Goal: Task Accomplishment & Management: Manage account settings

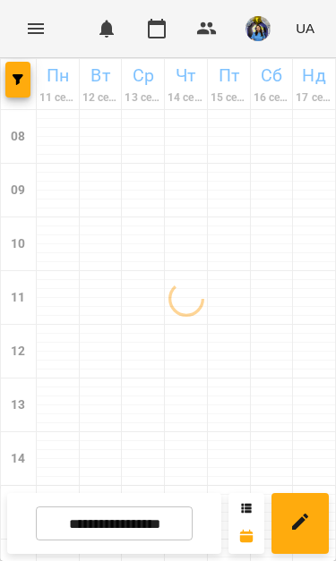
click at [251, 32] on img "button" at bounding box center [257, 28] width 25 height 25
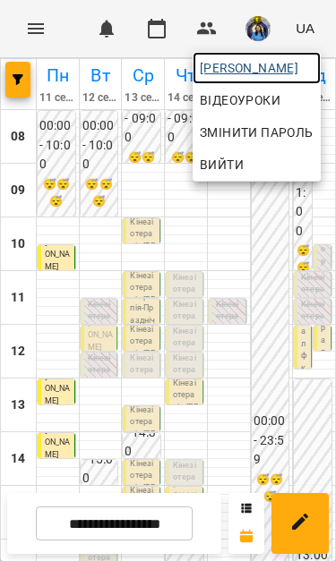
click at [277, 55] on link "[PERSON_NAME]" at bounding box center [256, 68] width 128 height 32
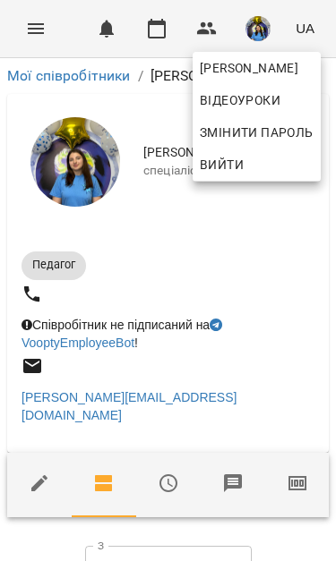
click at [161, 537] on div at bounding box center [168, 280] width 336 height 561
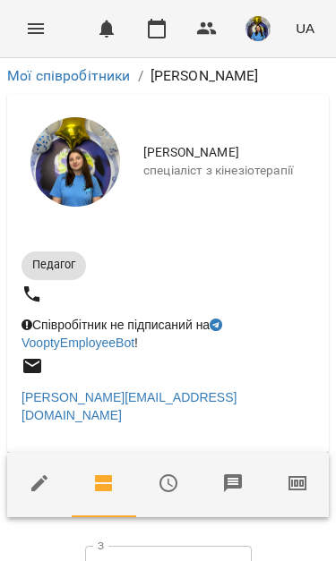
click at [174, 546] on input "**********" at bounding box center [168, 571] width 166 height 50
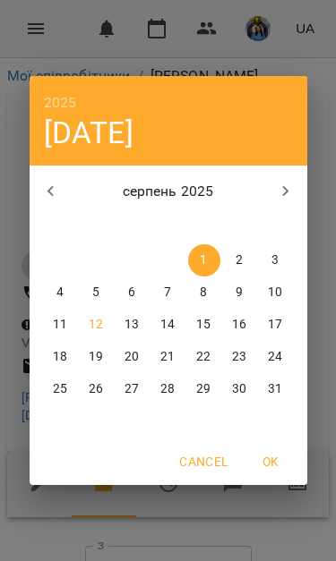
click at [91, 293] on span "5" at bounding box center [97, 293] width 32 height 18
type input "**********"
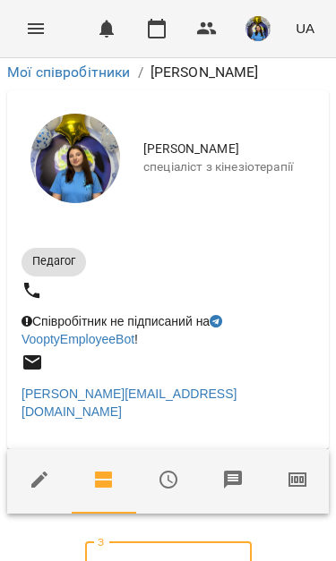
scroll to position [174, 0]
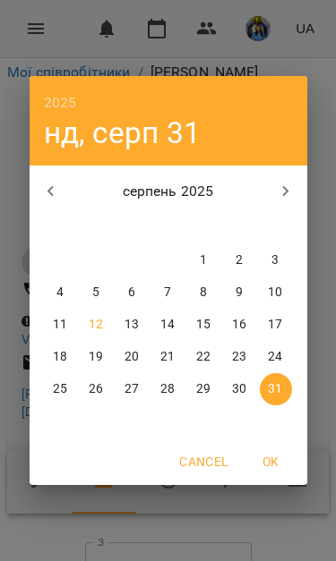
click at [45, 331] on span "11" at bounding box center [61, 325] width 32 height 18
type input "**********"
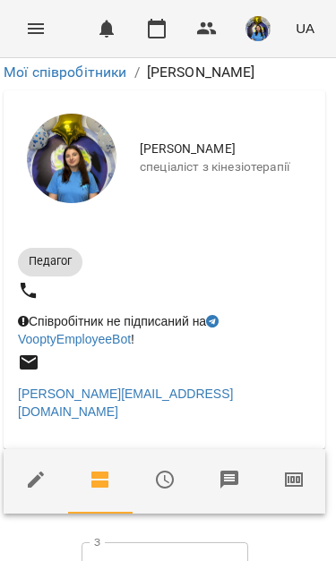
scroll to position [151, 4]
click at [193, 542] on input "**********" at bounding box center [164, 567] width 166 height 50
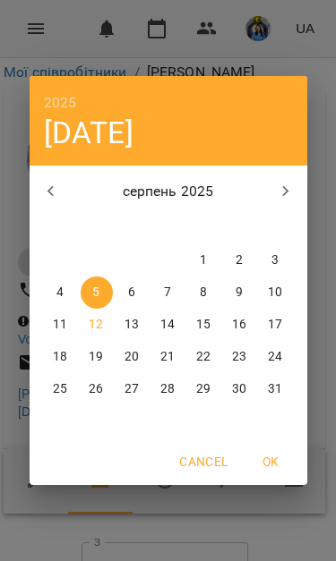
click at [53, 182] on icon "button" at bounding box center [50, 191] width 21 height 21
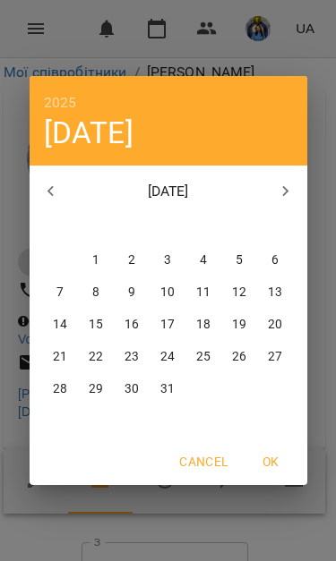
click at [96, 384] on p "29" at bounding box center [96, 389] width 14 height 18
type input "**********"
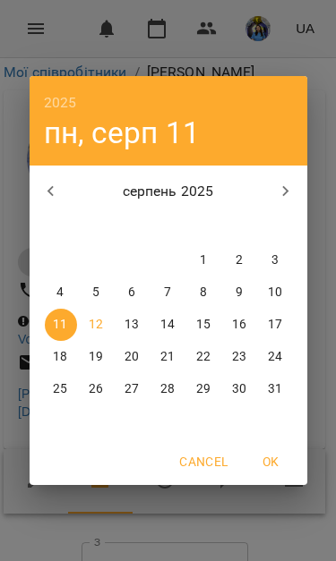
click at [46, 293] on span "4" at bounding box center [61, 293] width 32 height 18
type input "**********"
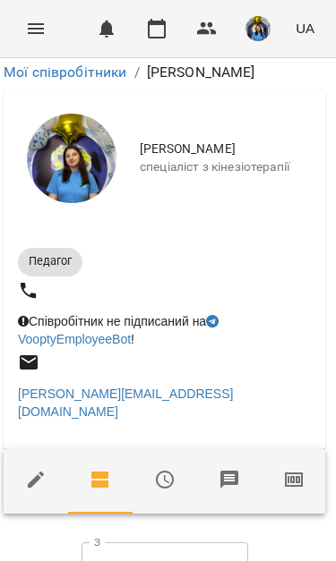
click at [31, 12] on button "Menu" at bounding box center [35, 28] width 43 height 43
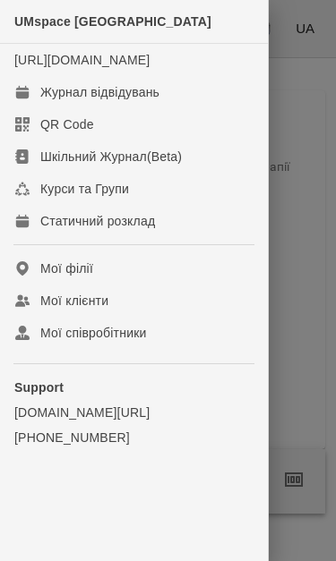
click at [151, 101] on div "Журнал відвідувань" at bounding box center [99, 92] width 119 height 18
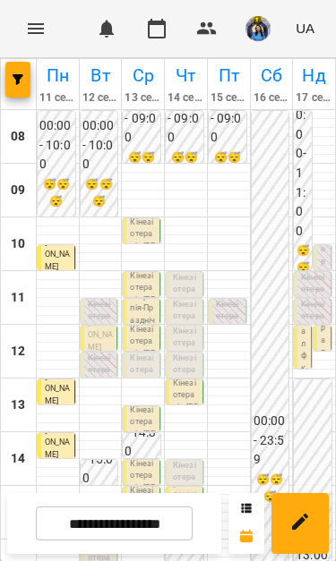
scroll to position [82, 0]
click at [150, 522] on input "**********" at bounding box center [114, 523] width 157 height 35
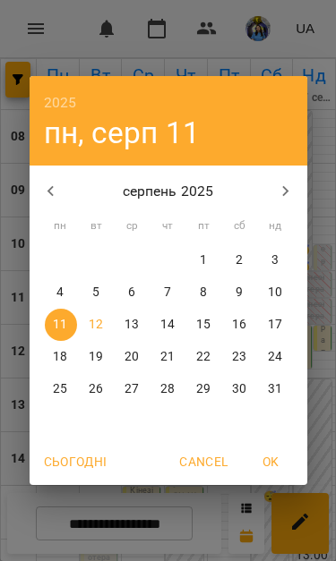
click at [97, 287] on p "5" at bounding box center [95, 293] width 7 height 18
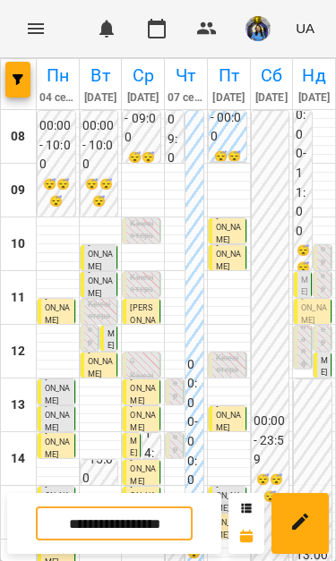
scroll to position [269, 0]
click at [161, 519] on input "**********" at bounding box center [114, 523] width 157 height 35
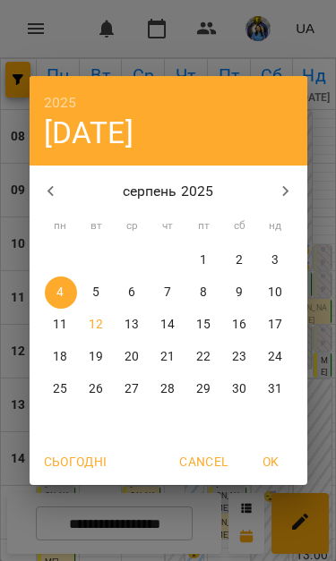
click at [198, 517] on div "2025 пн, серп 4 серпень 2025 пн вт ср чт пт сб нд 28 29 30 31 1 2 3 4 5 6 7 8 9…" at bounding box center [168, 280] width 336 height 561
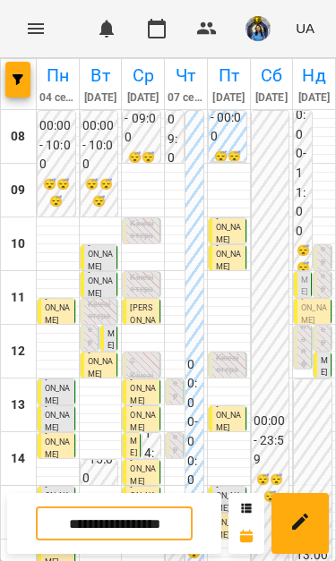
click at [154, 522] on input "**********" at bounding box center [114, 523] width 157 height 35
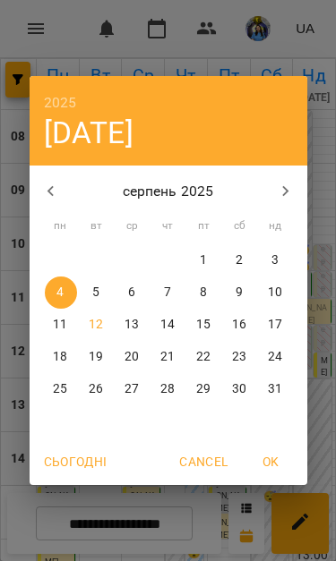
click at [100, 319] on p "12" at bounding box center [96, 325] width 14 height 18
type input "**********"
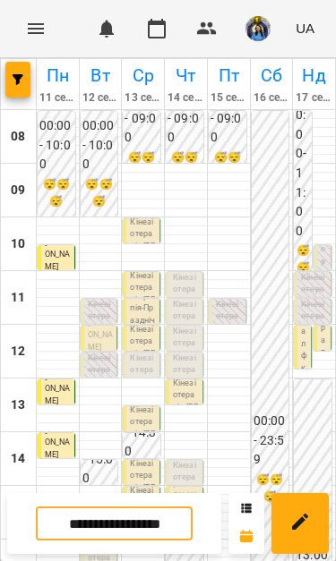
scroll to position [107, 0]
click at [98, 319] on span "[PERSON_NAME]" at bounding box center [100, 335] width 25 height 33
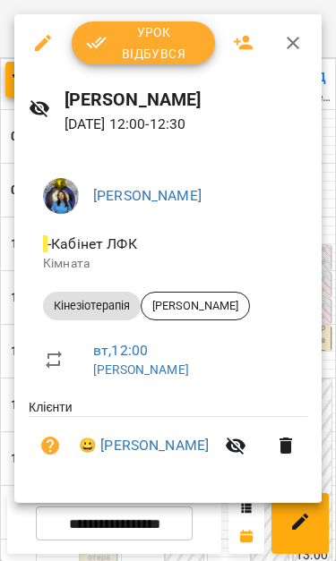
click at [138, 43] on span "Урок відбувся" at bounding box center [143, 42] width 115 height 43
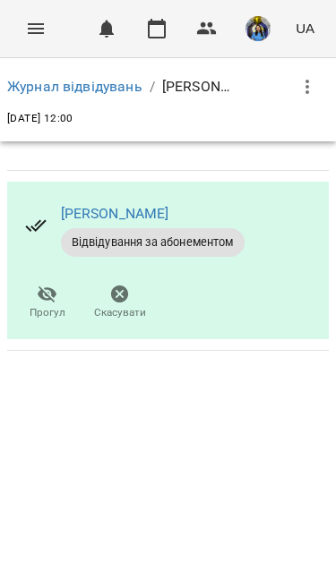
click at [45, 39] on button "Menu" at bounding box center [35, 28] width 43 height 43
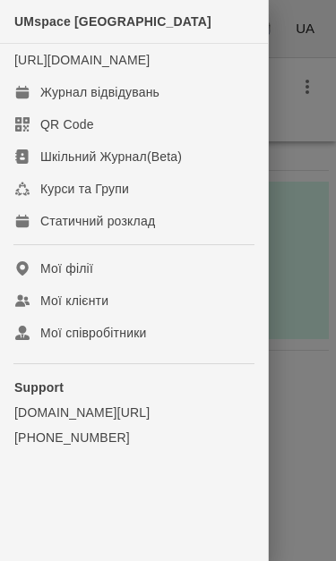
click at [174, 102] on link "Журнал відвідувань" at bounding box center [134, 92] width 268 height 32
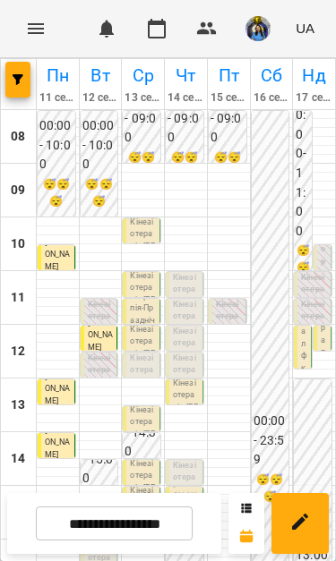
scroll to position [92, 0]
click at [194, 446] on p "0" at bounding box center [186, 452] width 26 height 13
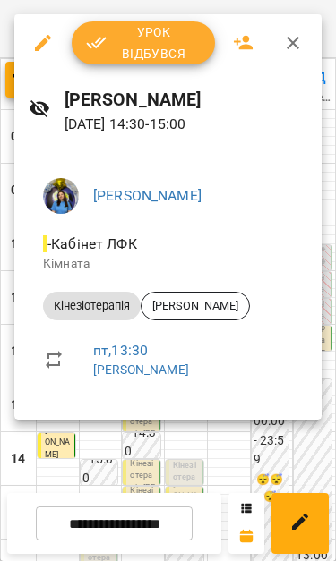
click at [236, 461] on div at bounding box center [168, 280] width 336 height 561
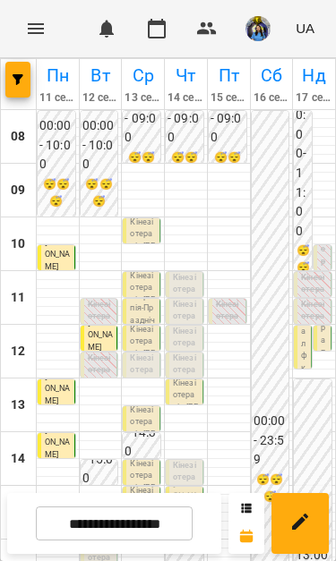
scroll to position [327, 0]
click at [255, 31] on img "button" at bounding box center [257, 28] width 25 height 25
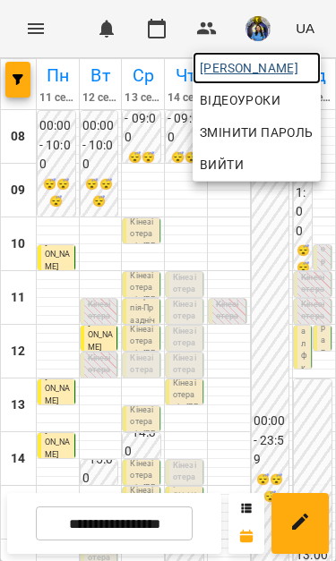
click at [297, 66] on span "[PERSON_NAME]" at bounding box center [257, 67] width 114 height 21
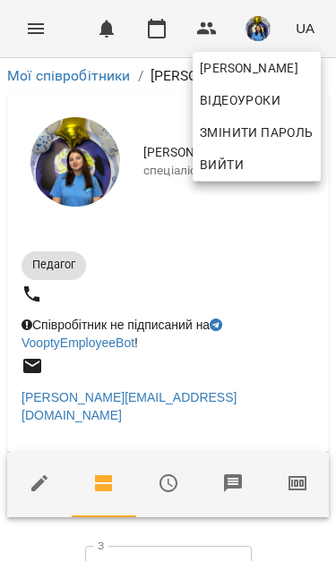
click at [304, 440] on div at bounding box center [168, 280] width 336 height 561
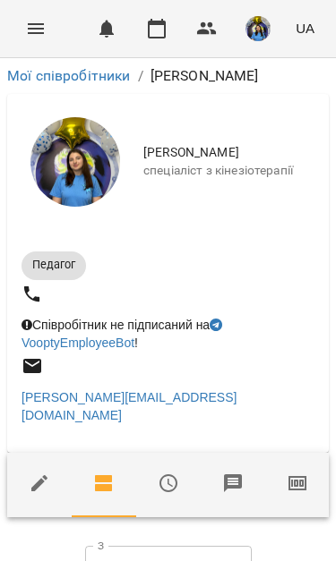
click at [297, 480] on icon "button" at bounding box center [297, 483] width 13 height 7
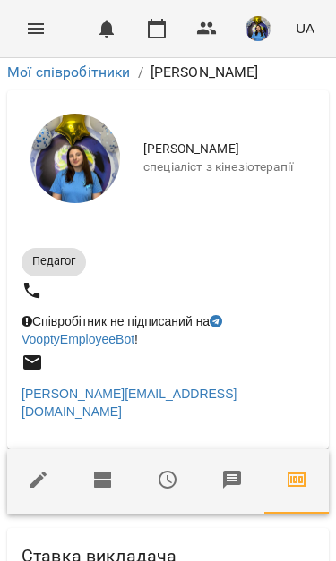
scroll to position [497, 0]
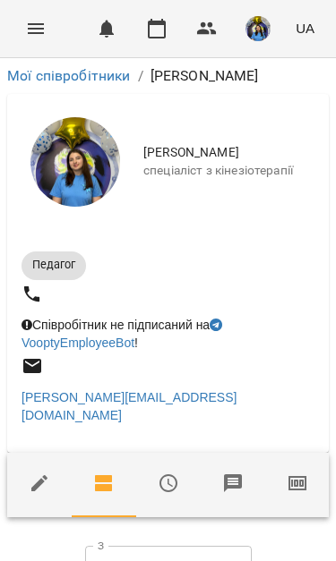
click at [21, 21] on button "Menu" at bounding box center [35, 28] width 43 height 43
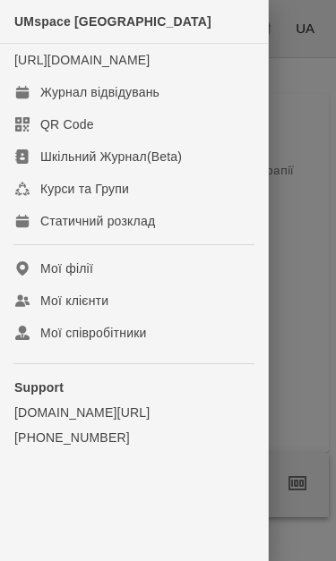
click at [144, 97] on link "Журнал відвідувань" at bounding box center [134, 92] width 268 height 32
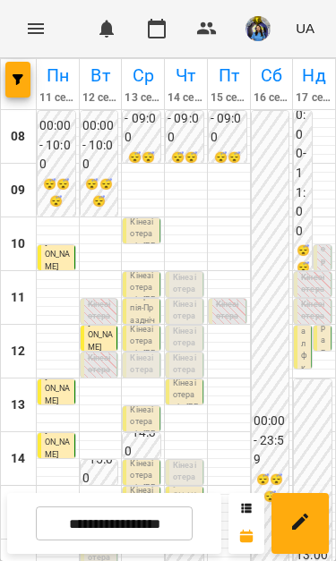
scroll to position [64, 0]
click at [164, 524] on input "**********" at bounding box center [114, 523] width 157 height 35
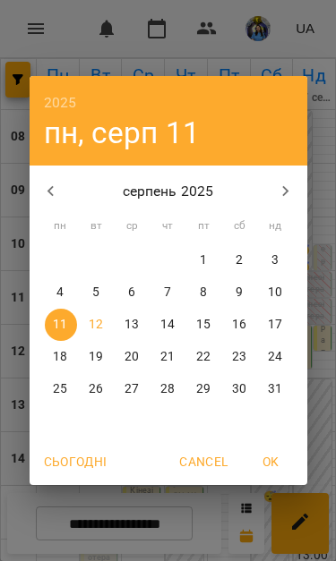
click at [97, 322] on p "12" at bounding box center [96, 325] width 14 height 18
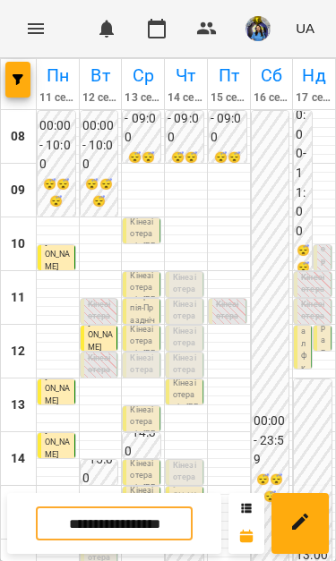
scroll to position [208, 0]
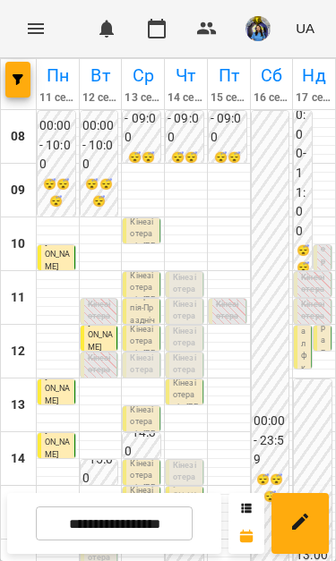
scroll to position [222, 0]
click at [90, 462] on span "[PERSON_NAME]" at bounding box center [91, 527] width 7 height 130
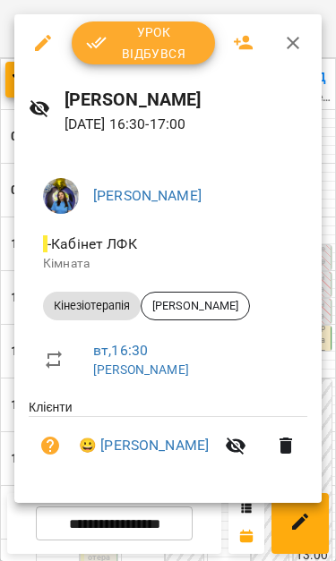
click at [290, 47] on icon "button" at bounding box center [292, 43] width 13 height 13
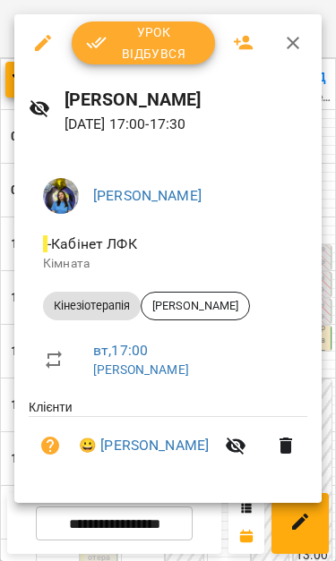
click at [302, 39] on icon "button" at bounding box center [292, 42] width 21 height 21
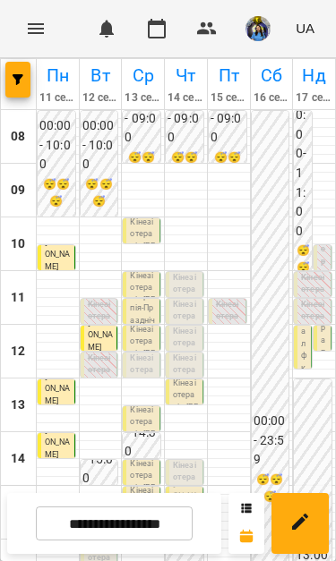
scroll to position [297, 0]
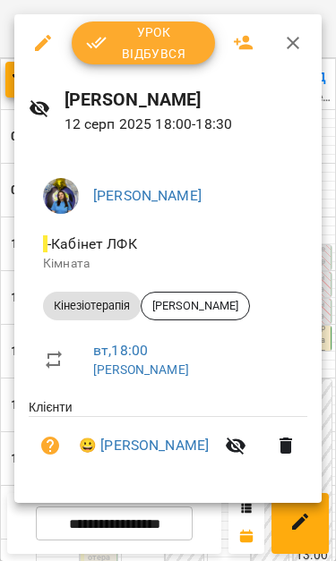
click at [292, 48] on icon "button" at bounding box center [292, 42] width 21 height 21
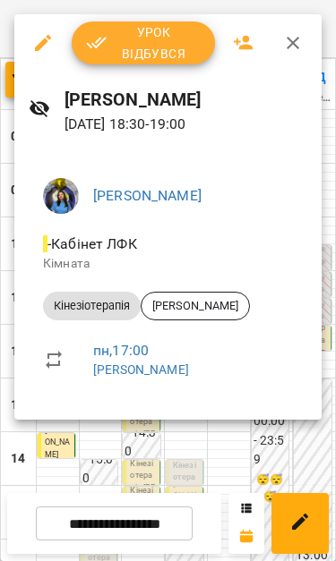
click at [293, 43] on icon "button" at bounding box center [292, 43] width 13 height 13
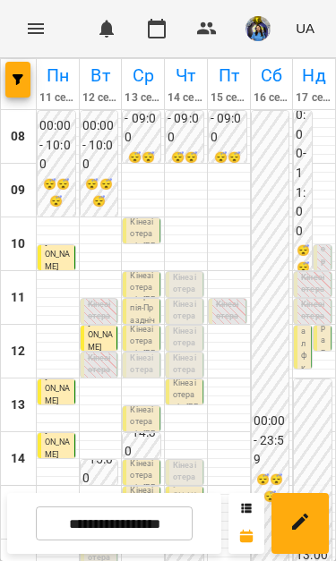
scroll to position [311, 0]
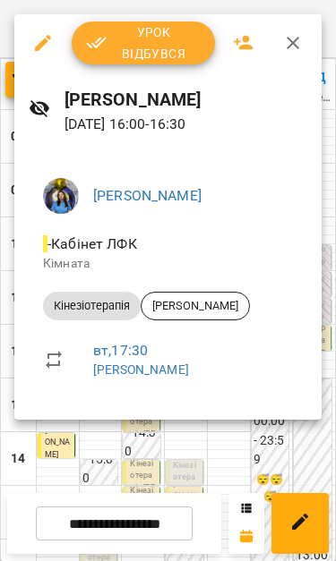
click at [260, 452] on div at bounding box center [168, 280] width 336 height 561
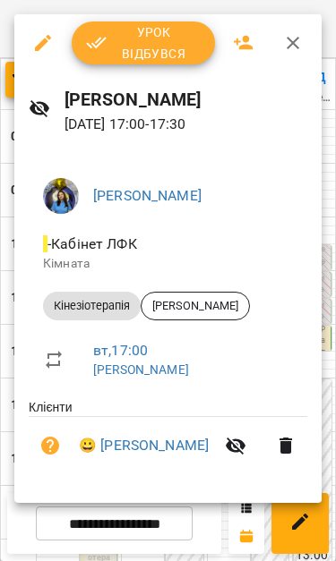
click at [219, 514] on div at bounding box center [168, 280] width 336 height 561
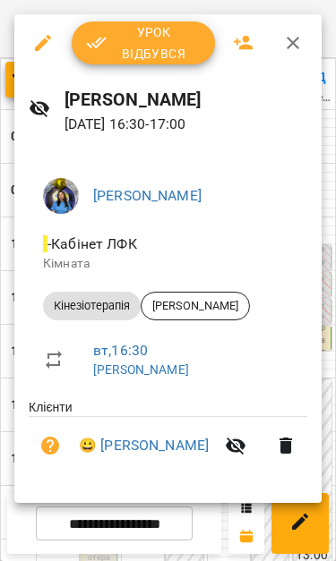
click at [214, 516] on div at bounding box center [168, 280] width 336 height 561
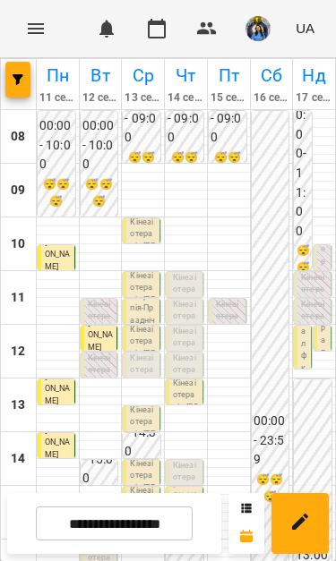
scroll to position [237, 0]
click at [89, 462] on span "[PERSON_NAME]" at bounding box center [91, 527] width 7 height 130
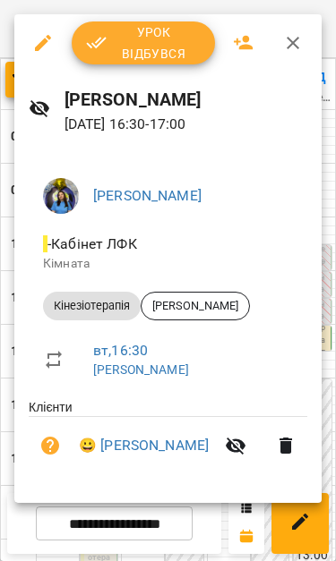
click at [4, 216] on div at bounding box center [168, 280] width 336 height 561
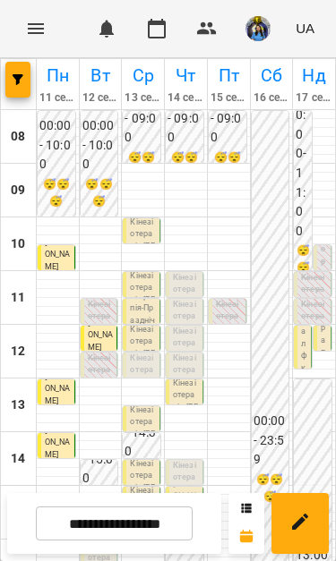
scroll to position [313, 0]
click at [92, 461] on p "[PERSON_NAME]" at bounding box center [91, 527] width 6 height 133
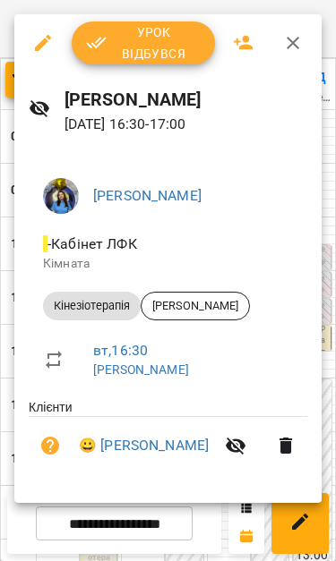
click at [17, 199] on div "[PERSON_NAME] - Кабінет ЛФК Кімната Кінезіотерапія [PERSON_NAME] вт , 16:30 [PE…" at bounding box center [167, 325] width 307 height 353
click at [7, 184] on div at bounding box center [168, 280] width 336 height 561
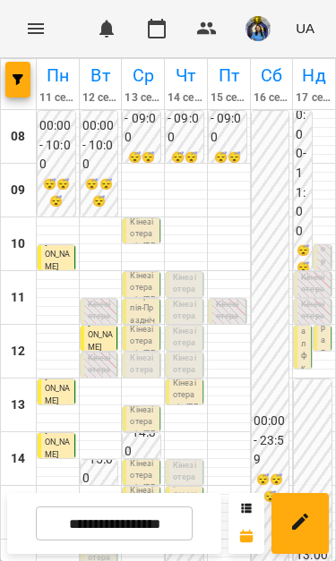
click at [7, 486] on div "15" at bounding box center [19, 513] width 36 height 54
click at [149, 525] on input "**********" at bounding box center [114, 523] width 157 height 35
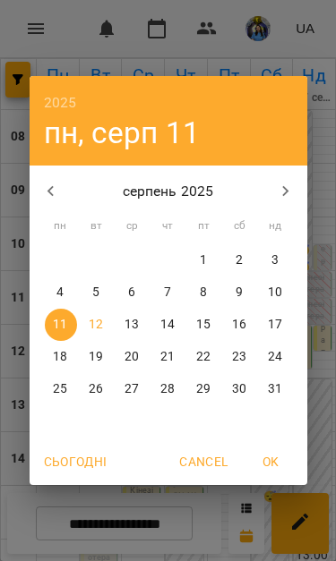
click at [99, 359] on p "19" at bounding box center [96, 357] width 14 height 18
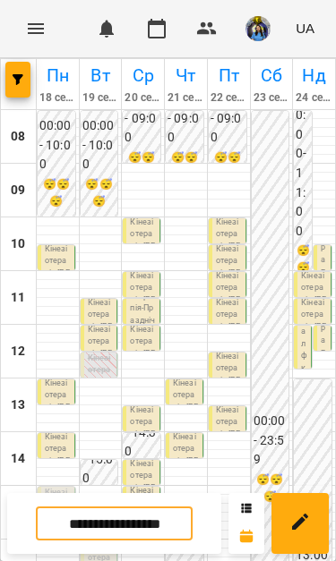
scroll to position [326, 0]
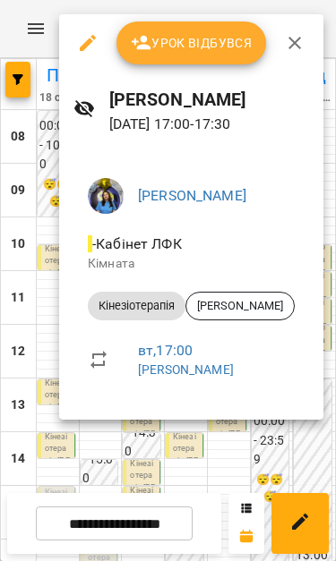
click at [175, 434] on div at bounding box center [168, 280] width 336 height 561
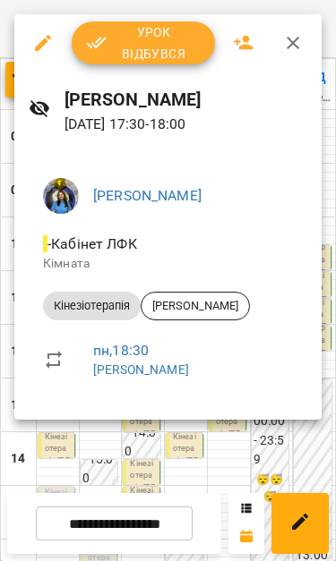
click at [191, 429] on div at bounding box center [168, 280] width 336 height 561
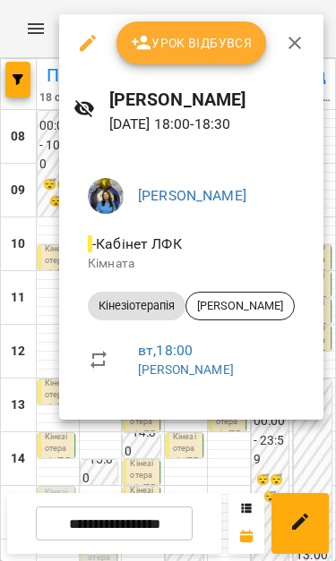
click at [193, 446] on div at bounding box center [168, 280] width 336 height 561
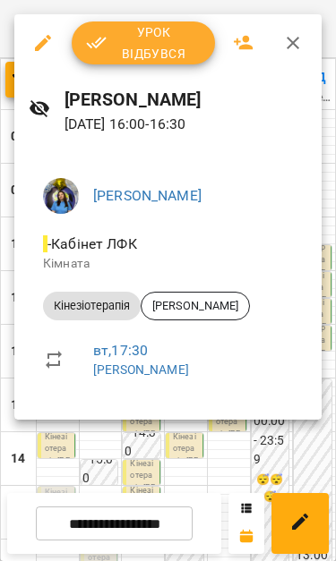
click at [200, 450] on div at bounding box center [168, 280] width 336 height 561
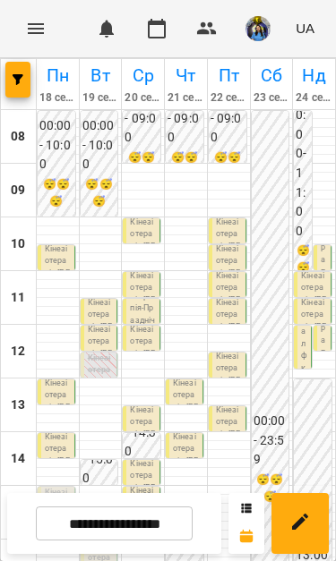
click at [157, 524] on input "**********" at bounding box center [114, 523] width 157 height 35
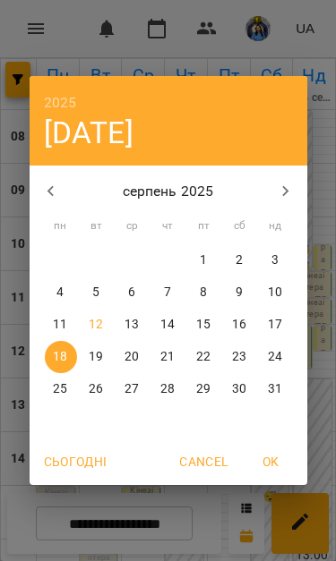
click at [53, 183] on icon "button" at bounding box center [50, 191] width 21 height 21
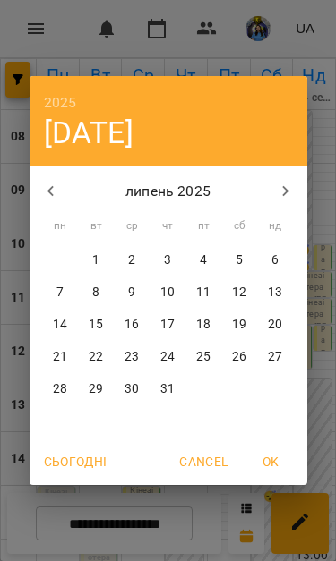
click at [97, 356] on p "22" at bounding box center [96, 357] width 14 height 18
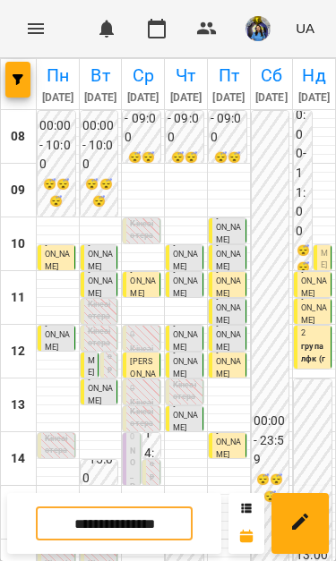
scroll to position [242, 0]
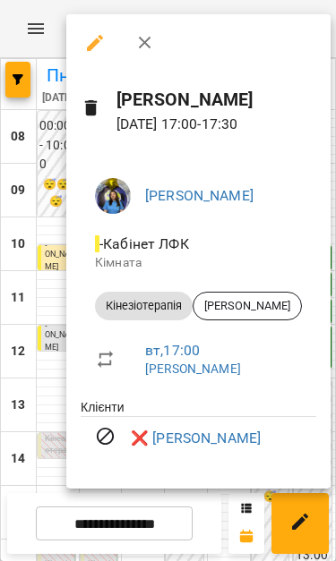
click at [38, 391] on div at bounding box center [168, 280] width 336 height 561
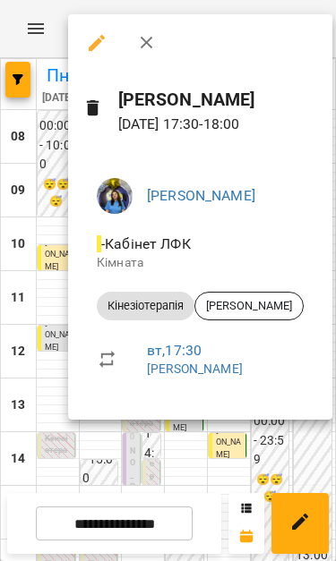
click at [183, 453] on div at bounding box center [168, 280] width 336 height 561
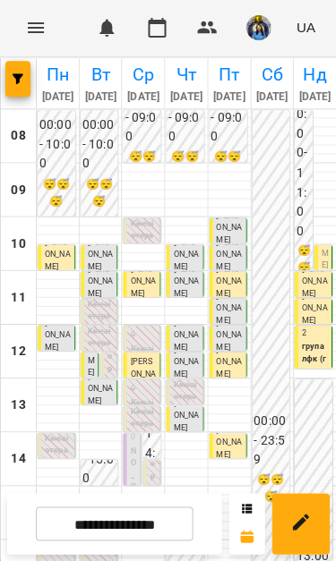
scroll to position [81, 0]
click at [165, 520] on input "**********" at bounding box center [114, 523] width 157 height 35
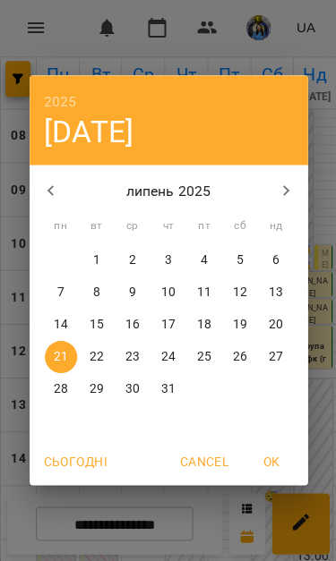
click at [284, 186] on icon "button" at bounding box center [285, 191] width 6 height 11
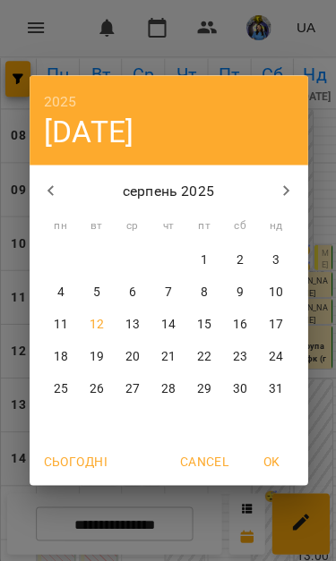
click at [95, 320] on p "12" at bounding box center [96, 325] width 14 height 18
type input "**********"
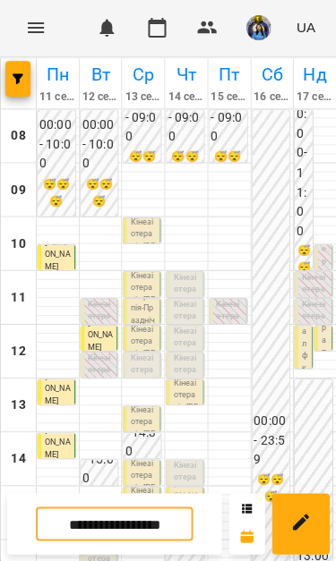
scroll to position [234, 0]
